Goal: Transaction & Acquisition: Book appointment/travel/reservation

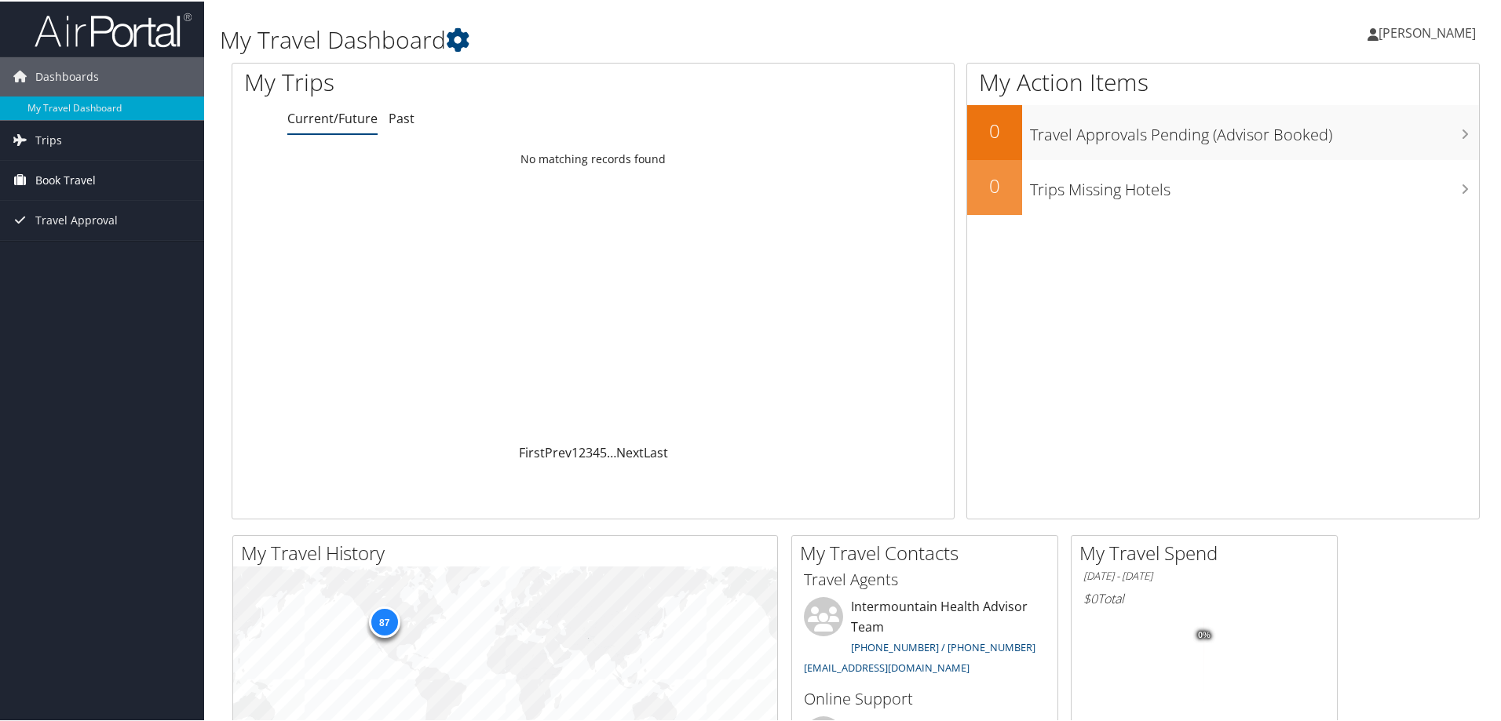
click at [55, 177] on span "Book Travel" at bounding box center [65, 178] width 60 height 39
click at [83, 257] on link "Book/Manage Online Trips" at bounding box center [102, 258] width 204 height 24
click at [59, 171] on span "Book Travel" at bounding box center [65, 178] width 60 height 39
click at [68, 257] on link "Book/Manage Online Trips" at bounding box center [102, 258] width 204 height 24
